Goal: Transaction & Acquisition: Purchase product/service

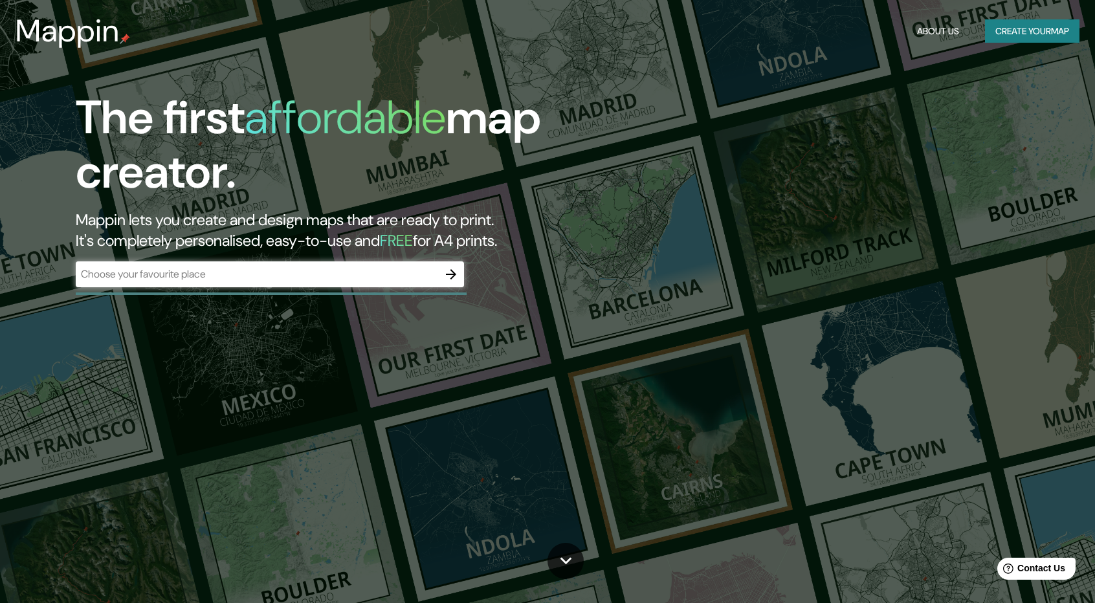
click at [357, 289] on div "​" at bounding box center [270, 275] width 388 height 28
click at [351, 280] on input "text" at bounding box center [257, 274] width 362 height 15
click at [296, 280] on input "[STREET_ADDRESS][PERSON_NAME][PERSON_NAME]" at bounding box center [257, 274] width 362 height 15
type input "C. José Guadalupe Zuno Hernández 2285 Guadalajara"
click at [456, 271] on icon "button" at bounding box center [451, 275] width 16 height 16
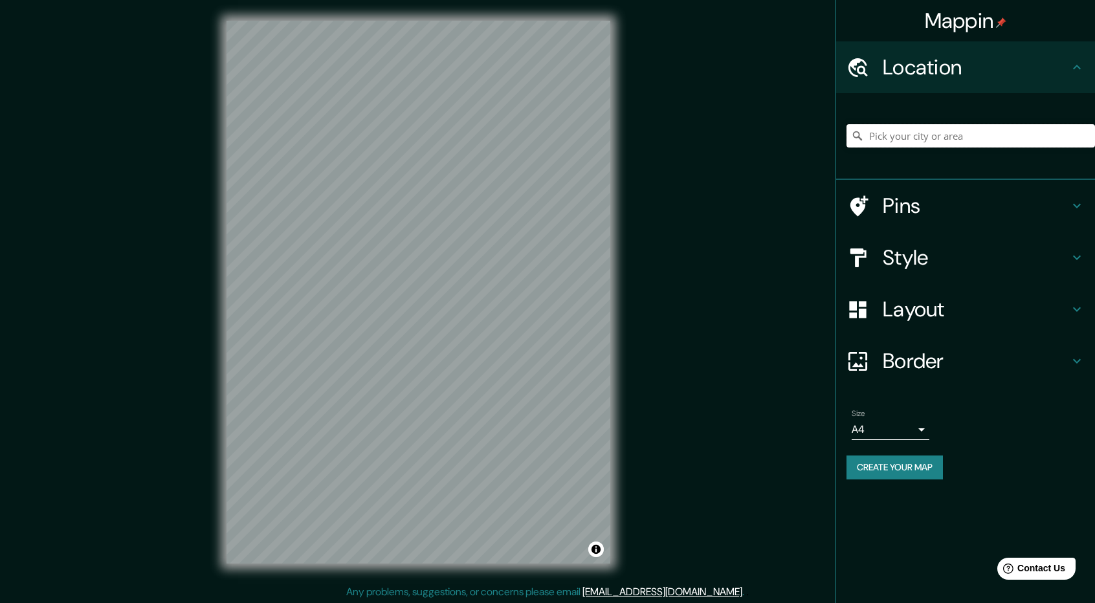
click at [873, 138] on input "Pick your city or area" at bounding box center [970, 135] width 248 height 23
click at [901, 137] on input "Pick your city or area" at bounding box center [970, 135] width 248 height 23
click at [932, 127] on input "Pick your city or area" at bounding box center [970, 135] width 248 height 23
click at [916, 142] on input "Pick your city or area" at bounding box center [970, 135] width 248 height 23
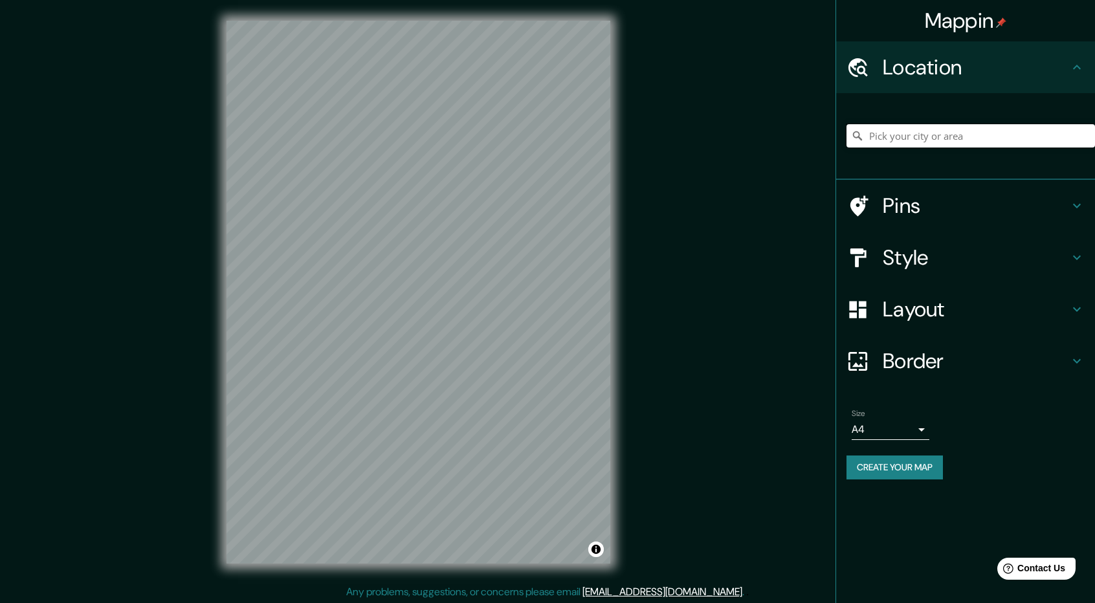
click at [905, 146] on input "Pick your city or area" at bounding box center [970, 135] width 248 height 23
click at [898, 138] on input "Pick your city or area" at bounding box center [970, 135] width 248 height 23
paste input "[STREET_ADDRESS][PERSON_NAME][PERSON_NAME]"
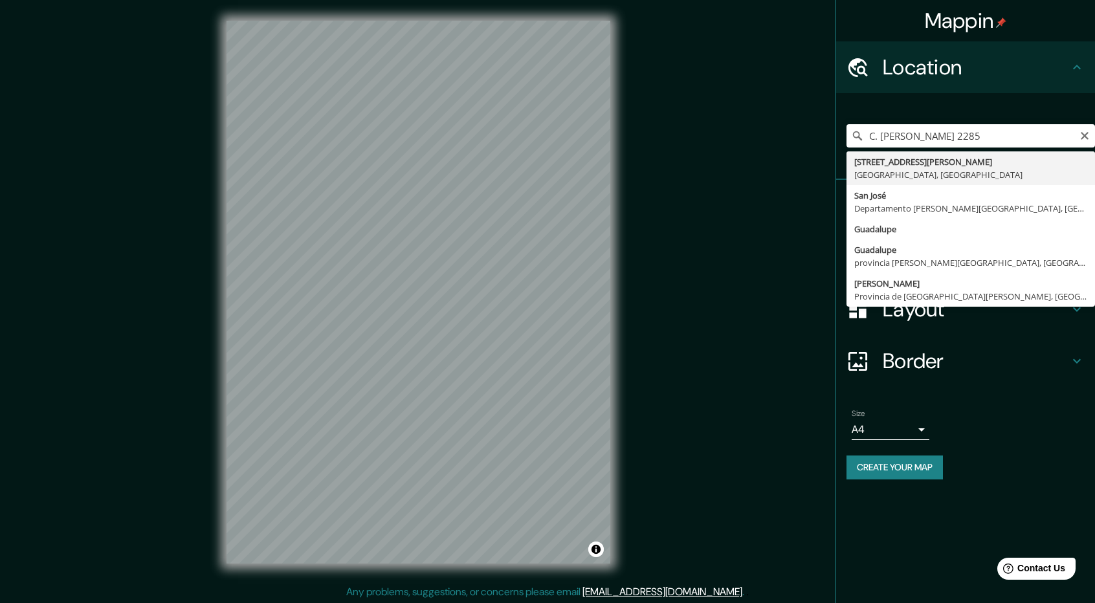
type input "Calle José Guadalupe Zuno Hernández 2285, 44150 Guadalajara, Jalisco, México"
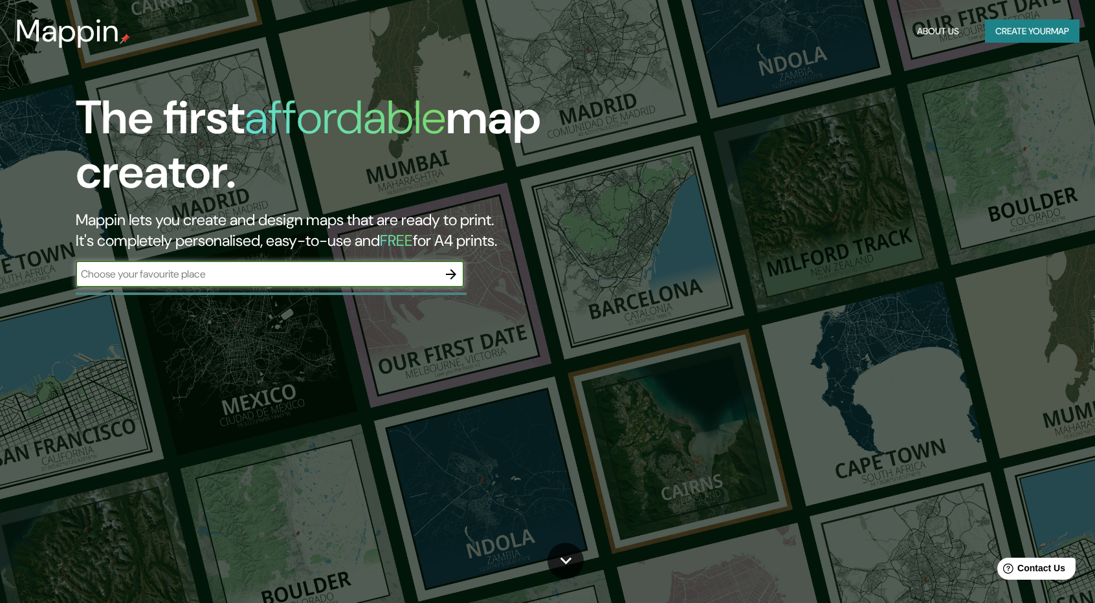
click at [426, 270] on input "text" at bounding box center [257, 274] width 362 height 15
type input "[STREET_ADDRESS][PERSON_NAME][PERSON_NAME]"
drag, startPoint x: 283, startPoint y: 278, endPoint x: 102, endPoint y: 263, distance: 181.8
click at [63, 261] on div "The first affordable map creator. Mappin lets you create and design maps that a…" at bounding box center [349, 196] width 657 height 210
